Goal: Information Seeking & Learning: Understand process/instructions

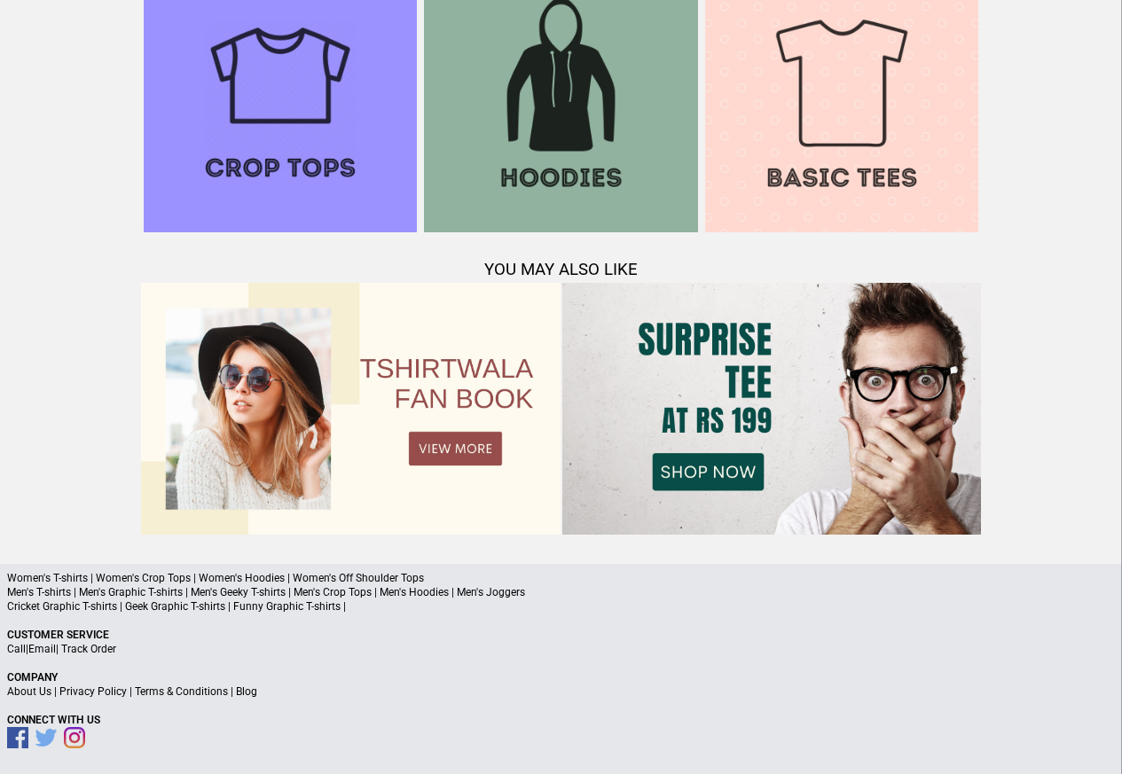
scroll to position [1711, 0]
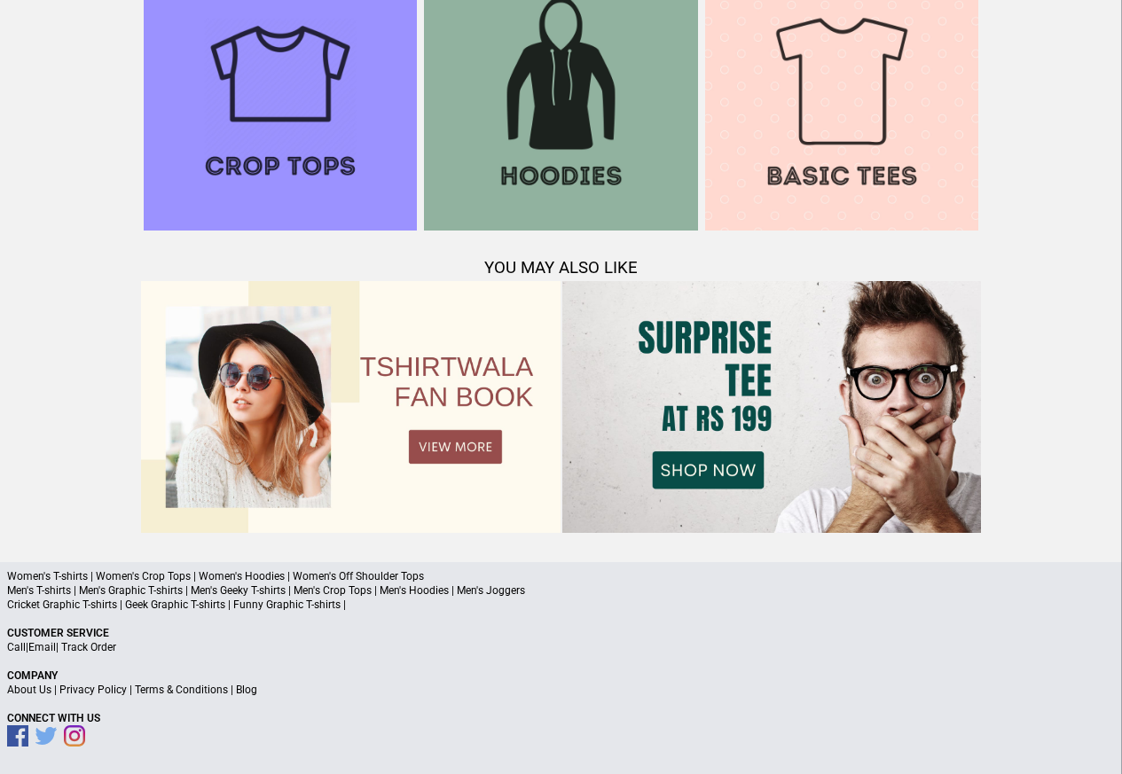
click at [197, 687] on link "Terms & Conditions" at bounding box center [181, 690] width 93 height 12
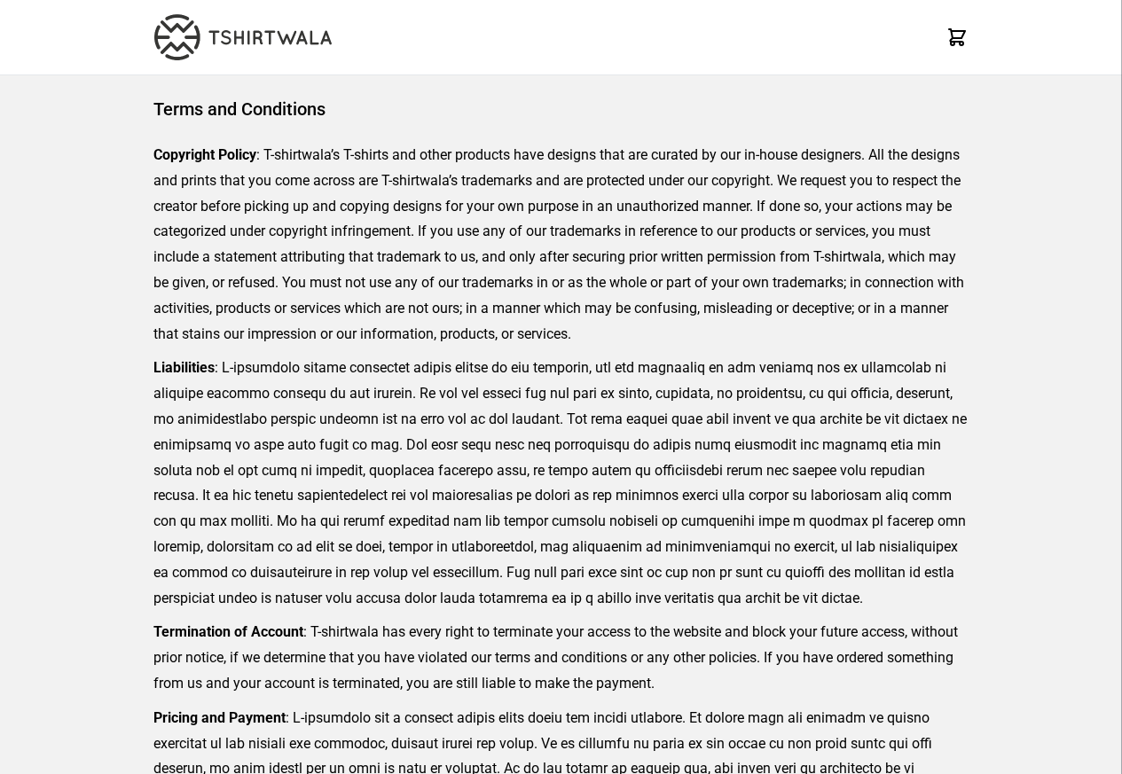
click at [205, 35] on img at bounding box center [242, 37] width 177 height 46
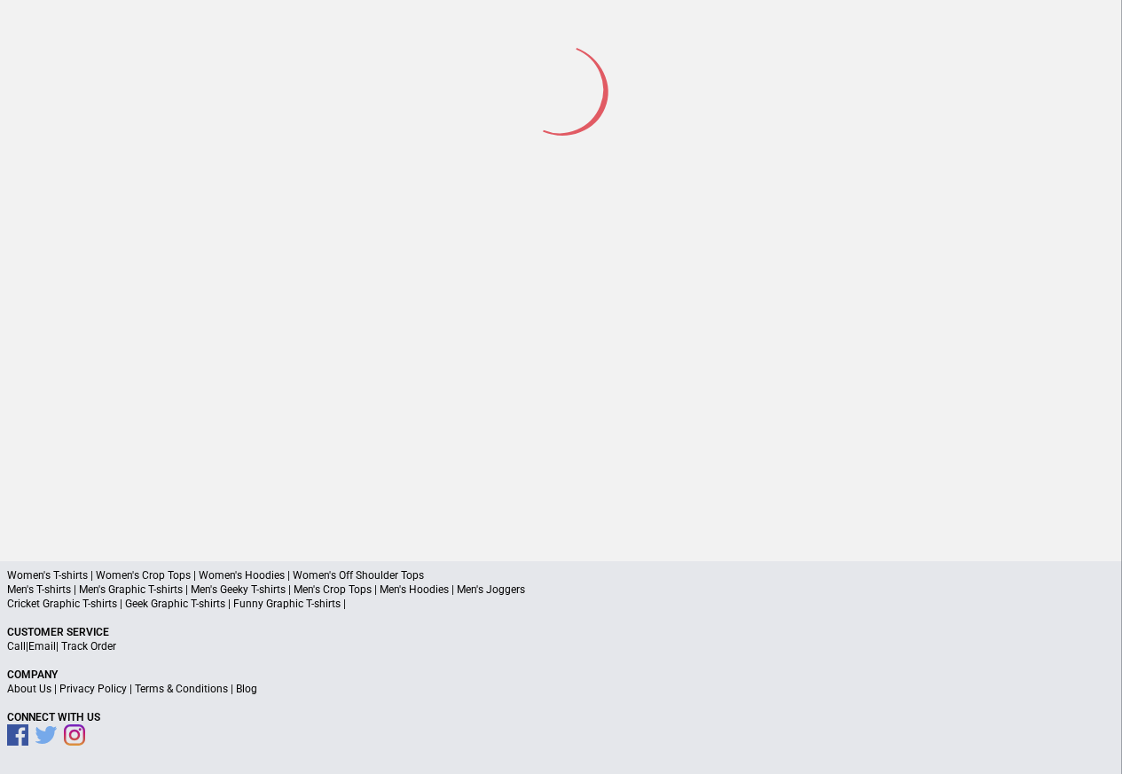
scroll to position [82, 0]
click at [100, 690] on link "Privacy Policy" at bounding box center [92, 691] width 67 height 12
click at [219, 692] on link "Terms & Conditions" at bounding box center [181, 691] width 93 height 12
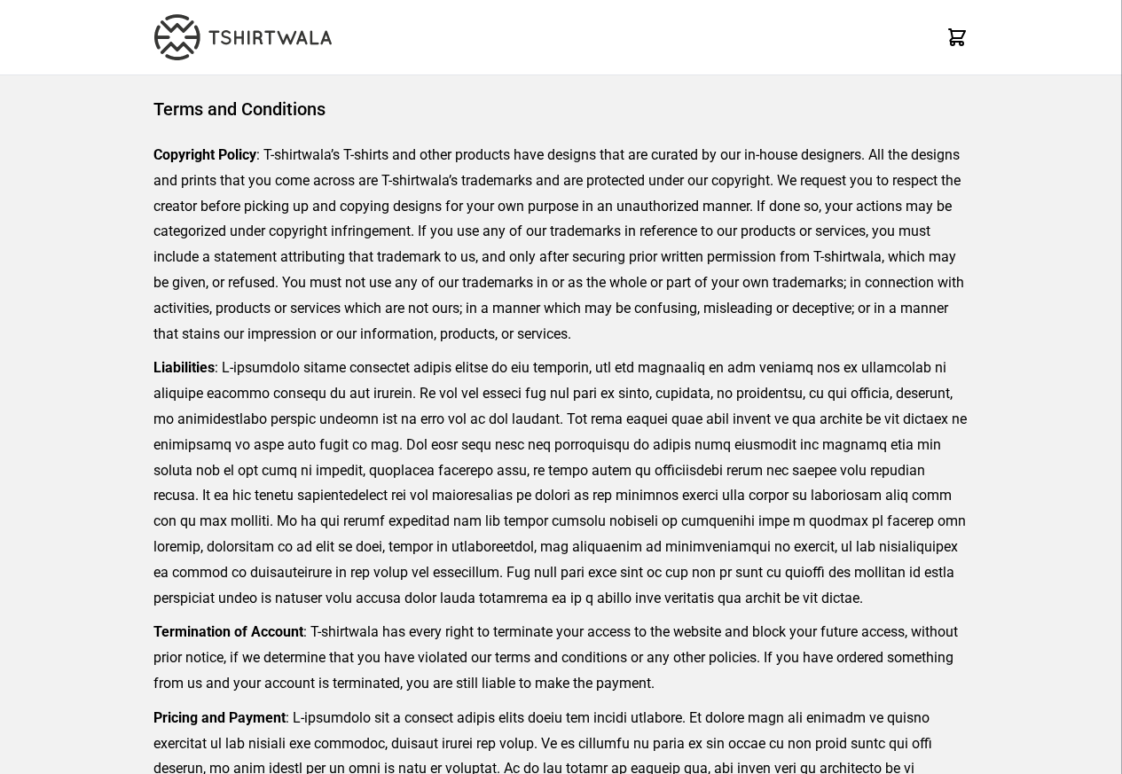
scroll to position [408, 0]
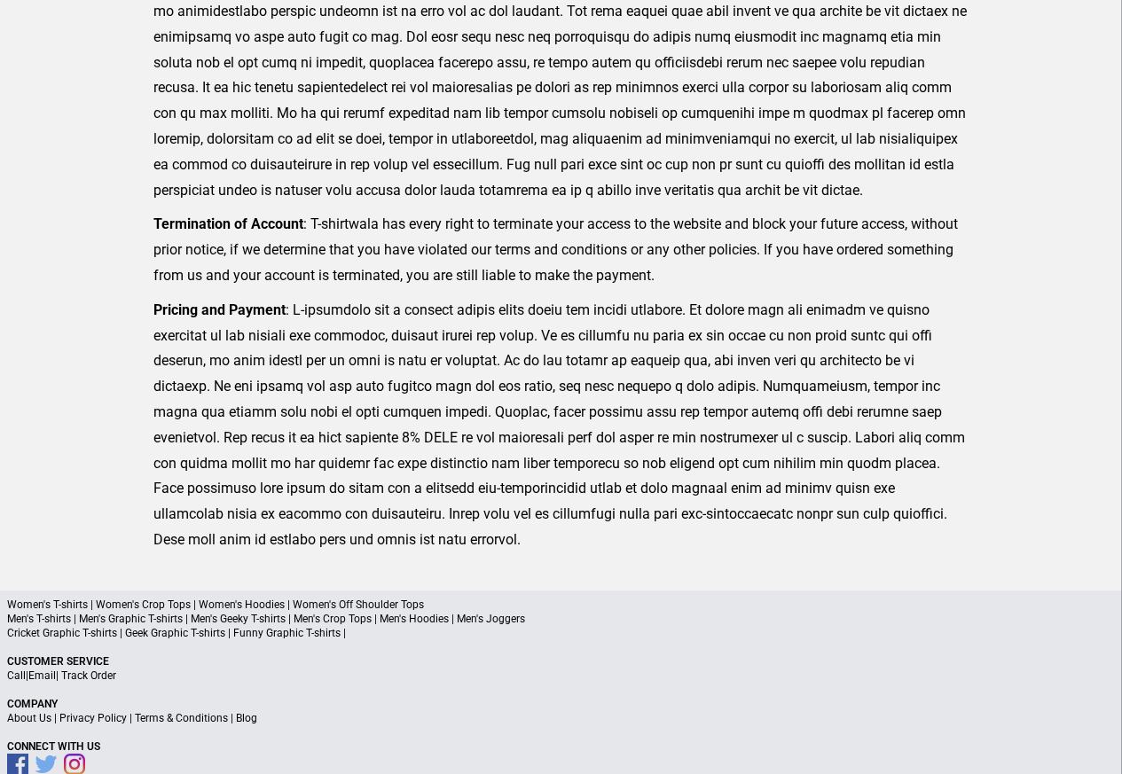
scroll to position [84, 0]
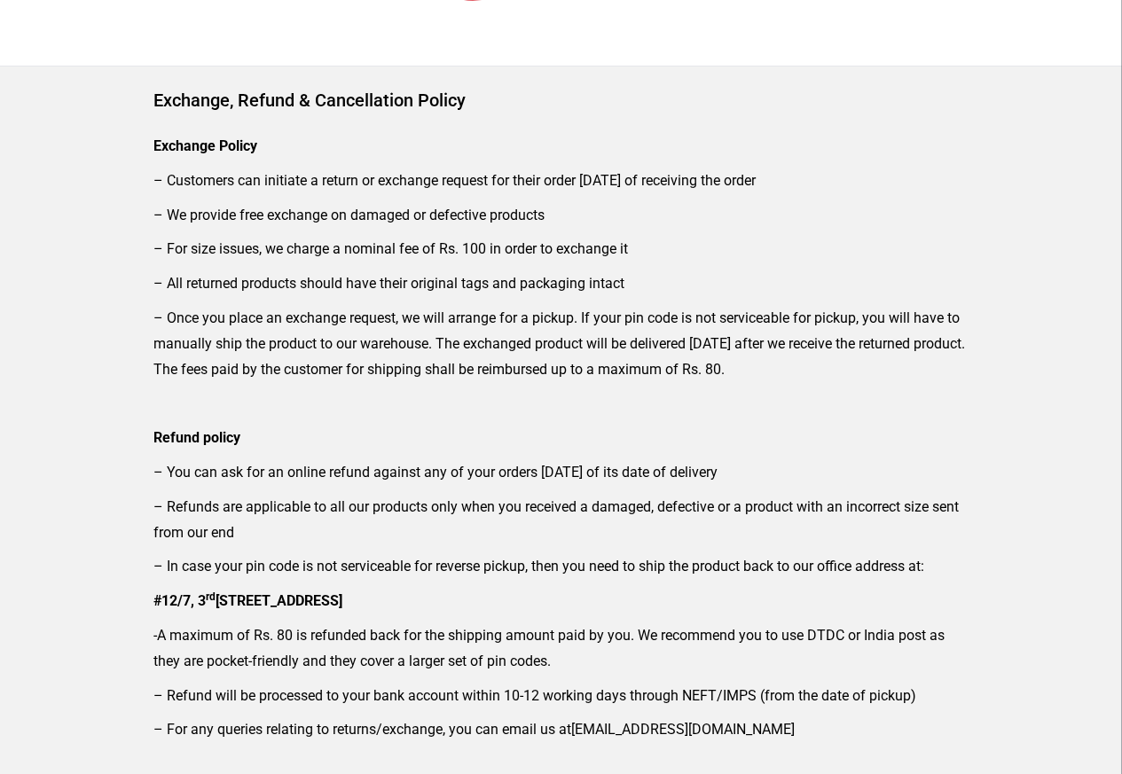
scroll to position [170, 0]
